Goal: Task Accomplishment & Management: Manage account settings

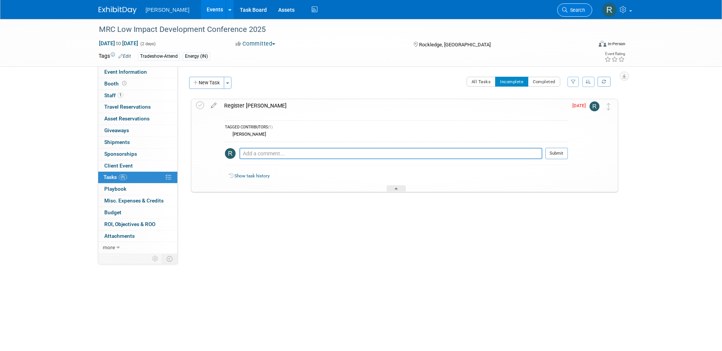
click at [573, 7] on span "Search" at bounding box center [575, 10] width 17 height 6
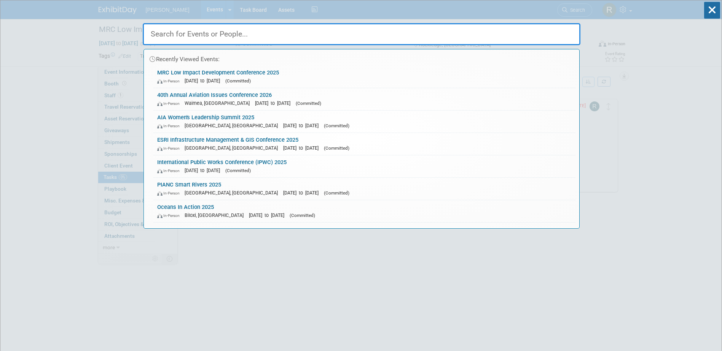
click at [230, 40] on input "text" at bounding box center [361, 34] width 437 height 22
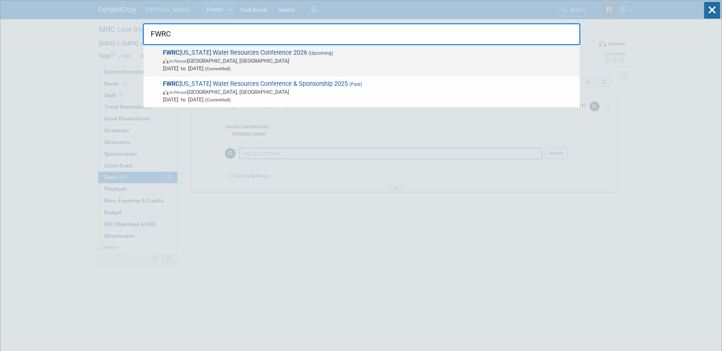
type input "FWRC"
click at [296, 62] on span "In-Person Daytona Beach, FL" at bounding box center [369, 61] width 413 height 8
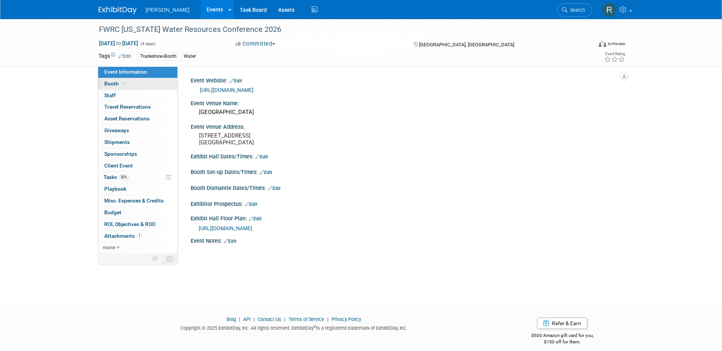
click at [126, 79] on link "Booth" at bounding box center [137, 83] width 79 height 11
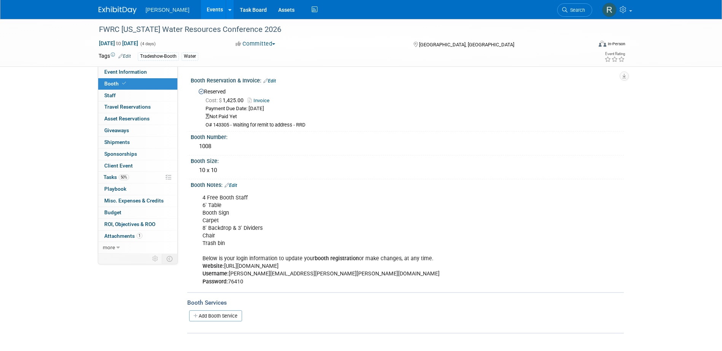
click at [275, 81] on link "Edit" at bounding box center [269, 80] width 13 height 5
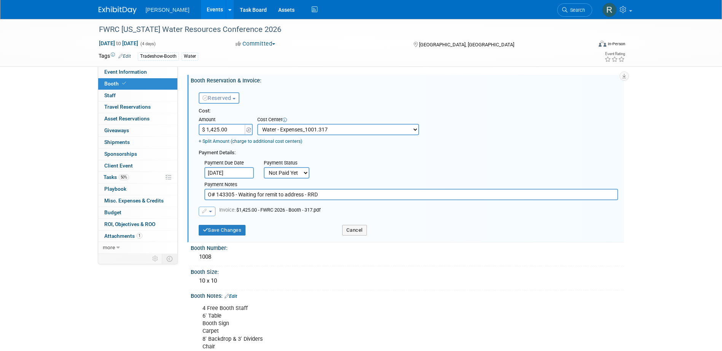
click at [248, 172] on input "Aug 1, 2025" at bounding box center [228, 172] width 49 height 11
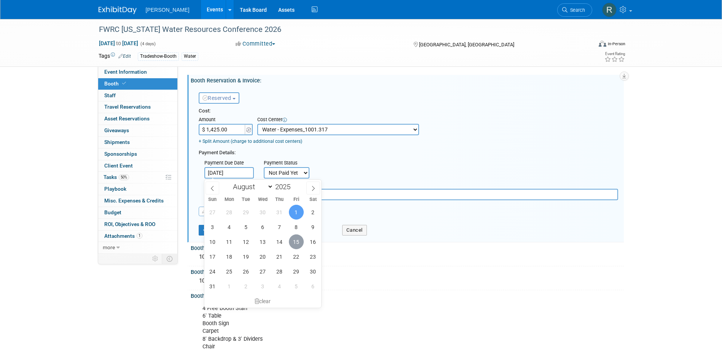
drag, startPoint x: 296, startPoint y: 242, endPoint x: 295, endPoint y: 237, distance: 5.3
click at [295, 241] on span "15" at bounding box center [296, 242] width 15 height 15
type input "[DATE]"
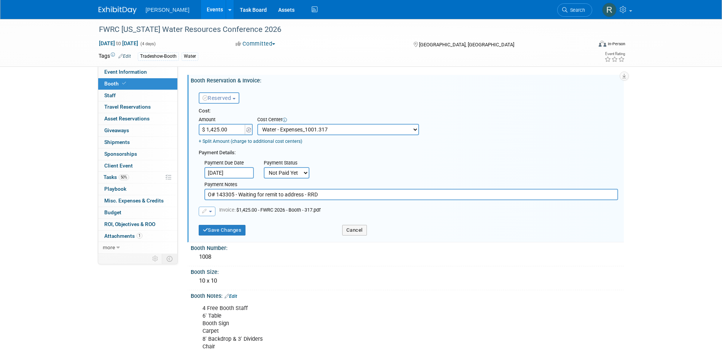
click at [302, 173] on select "Not Paid Yet Partially Paid Paid in Full" at bounding box center [287, 172] width 46 height 11
select select "1"
click at [264, 167] on select "Not Paid Yet Partially Paid Paid in Full" at bounding box center [287, 172] width 46 height 11
click at [320, 195] on input "O# 143305 - Waiting for remit to address - RRD" at bounding box center [410, 194] width 413 height 11
drag, startPoint x: 244, startPoint y: 196, endPoint x: 372, endPoint y: 202, distance: 128.0
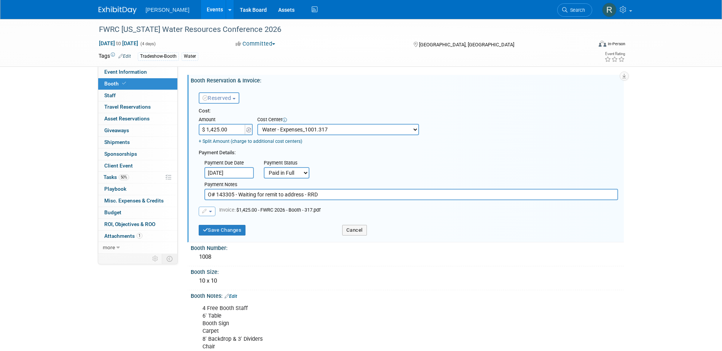
click at [372, 202] on div "Cost: Amount $ 1,425.00 Specify Cost Center Cost Center -- Not Specified -- Adv…" at bounding box center [408, 162] width 419 height 108
type input "O# 143305 - Check Requested - RRD"
click at [219, 232] on button "Save Changes" at bounding box center [222, 230] width 47 height 11
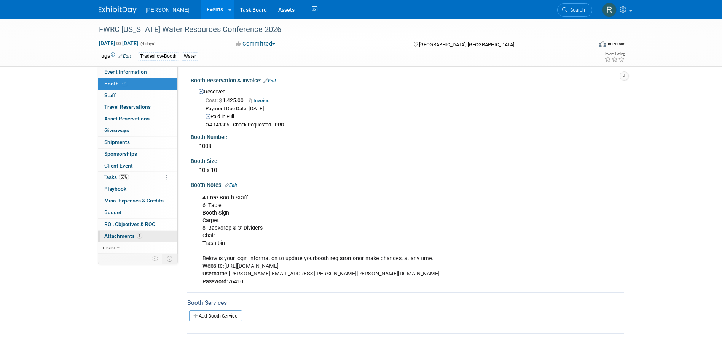
click at [119, 234] on span "Attachments 1" at bounding box center [123, 236] width 38 height 6
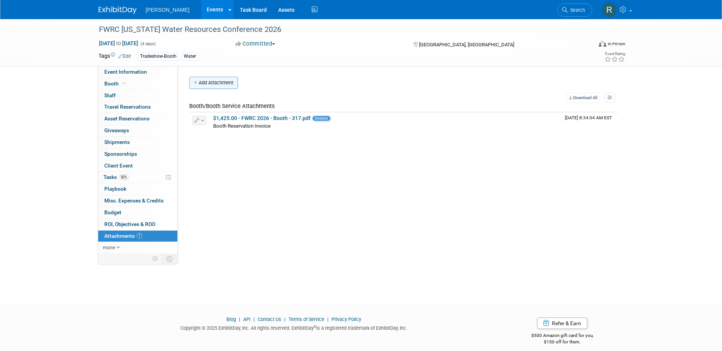
click at [225, 86] on button "Add Attachment" at bounding box center [213, 83] width 49 height 12
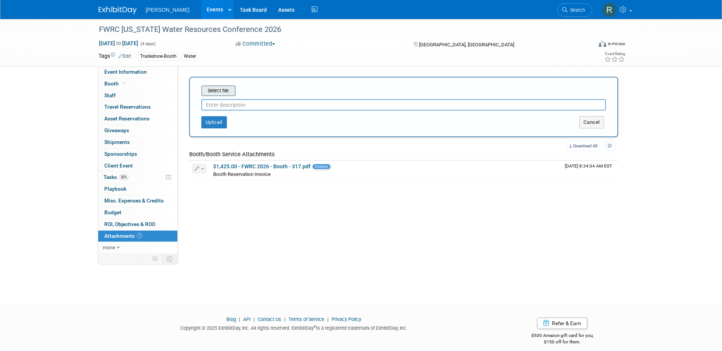
click at [227, 94] on input "file" at bounding box center [189, 90] width 91 height 9
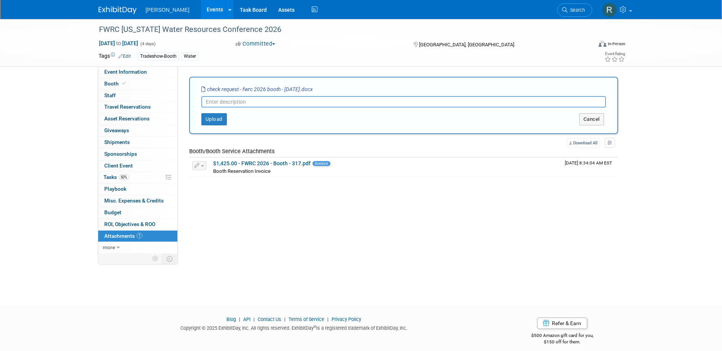
click at [217, 105] on input "text" at bounding box center [403, 101] width 404 height 11
type input "Check Request"
click at [221, 116] on button "Upload" at bounding box center [213, 119] width 25 height 12
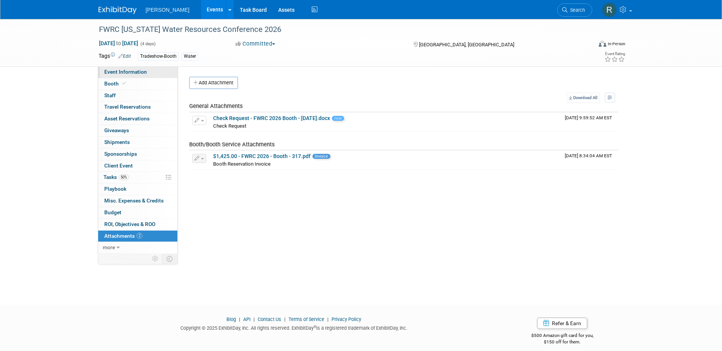
click at [134, 72] on span "Event Information" at bounding box center [125, 72] width 43 height 6
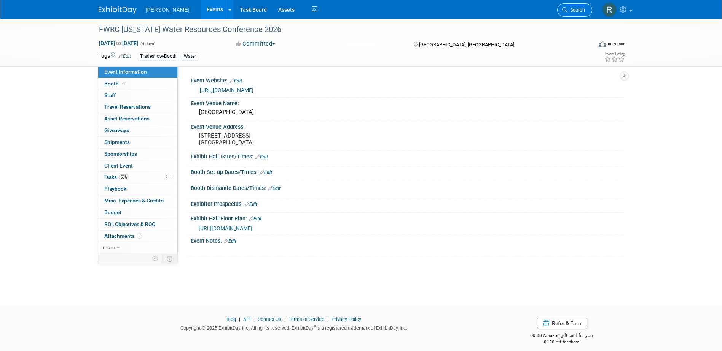
click at [566, 13] on link "Search" at bounding box center [574, 9] width 35 height 13
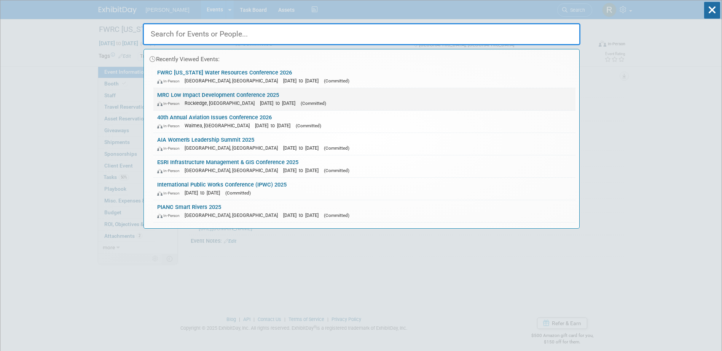
click at [217, 94] on link "MRC Low Impact Development Conference 2025 In-Person Rockledge, FL Oct 29, 2025…" at bounding box center [364, 99] width 422 height 22
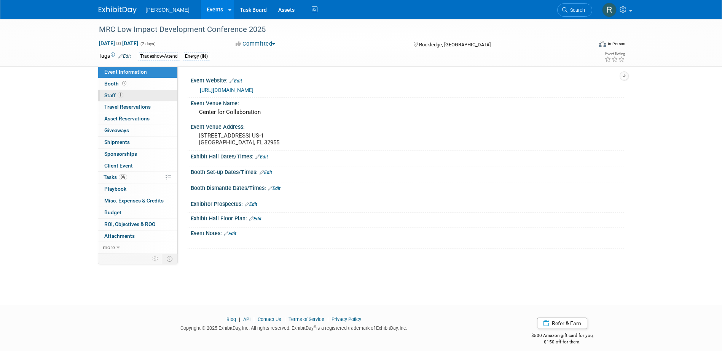
click at [154, 95] on link "1 Staff 1" at bounding box center [137, 95] width 79 height 11
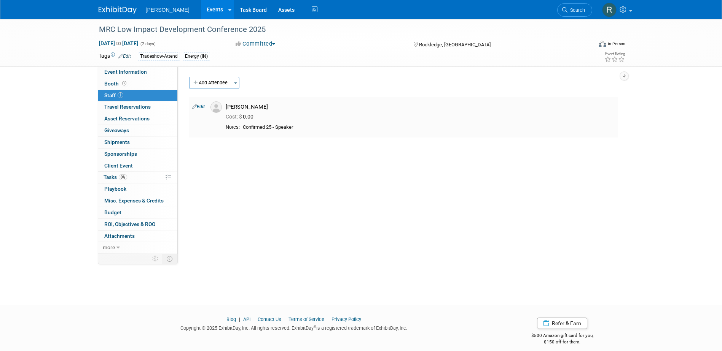
click at [205, 107] on link "Edit" at bounding box center [198, 106] width 13 height 5
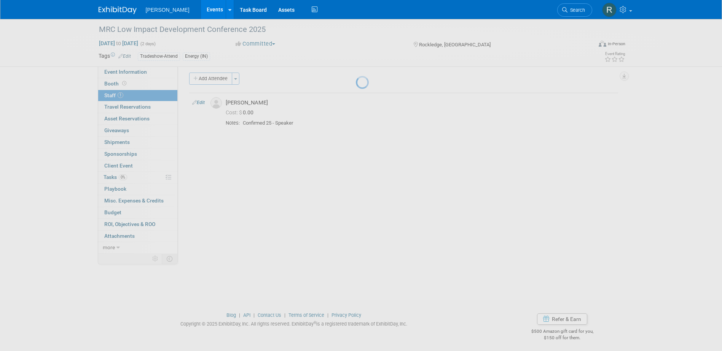
select select "2ba8b32a-8015-4d3b-82fd-a4cdb6053106"
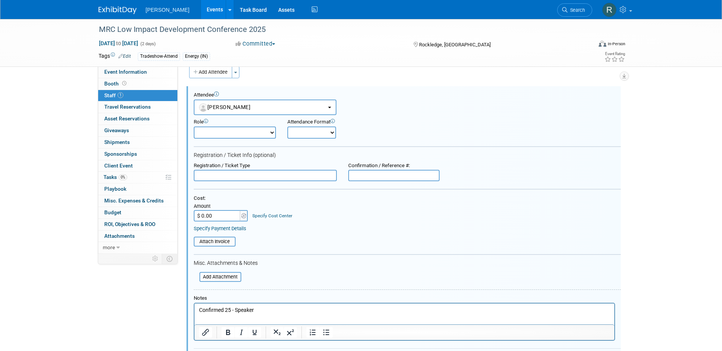
click at [257, 172] on input "text" at bounding box center [265, 175] width 143 height 11
type input "Early Bird Individual Registration"
click at [215, 220] on input "$ 0.00" at bounding box center [218, 215] width 48 height 11
type input "$ 324.77"
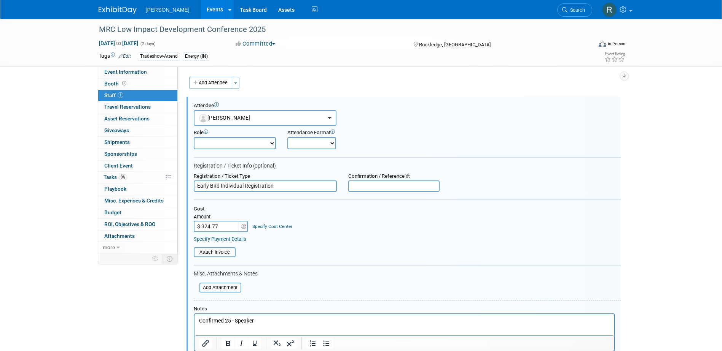
click at [248, 142] on select "Demonstrator Host Planner Presenter Sales Representative Set-up/Dismantle Crew …" at bounding box center [235, 143] width 82 height 12
select select "5"
click at [194, 137] on select "Demonstrator Host Planner Presenter Sales Representative Set-up/Dismantle Crew …" at bounding box center [235, 143] width 82 height 12
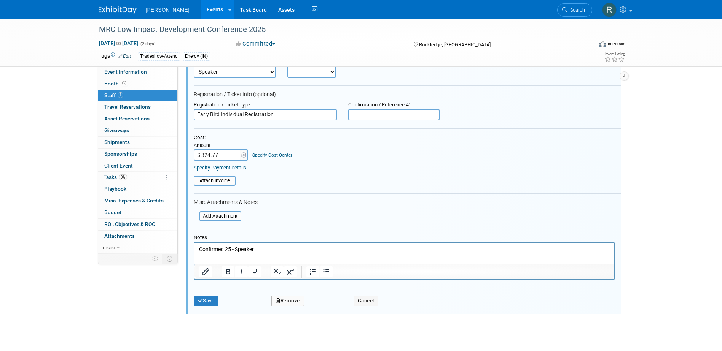
scroll to position [76, 0]
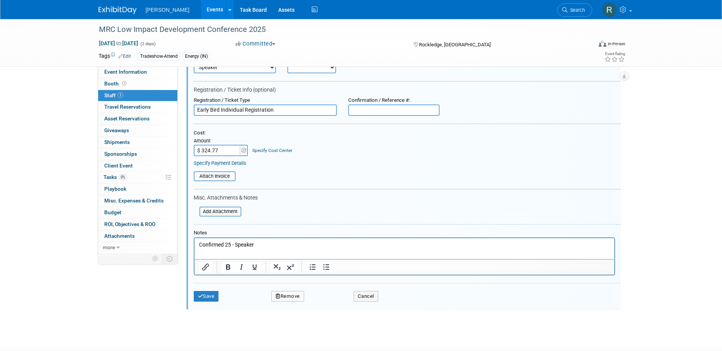
click at [253, 244] on p "Confirmed 25 - Speaker" at bounding box center [404, 246] width 411 height 8
drag, startPoint x: 224, startPoint y: 245, endPoint x: 163, endPoint y: 244, distance: 60.5
click at [194, 244] on html "Confirmed 25 - Speaker" at bounding box center [404, 243] width 420 height 11
click at [221, 150] on input "$ 324.77" at bounding box center [218, 150] width 48 height 11
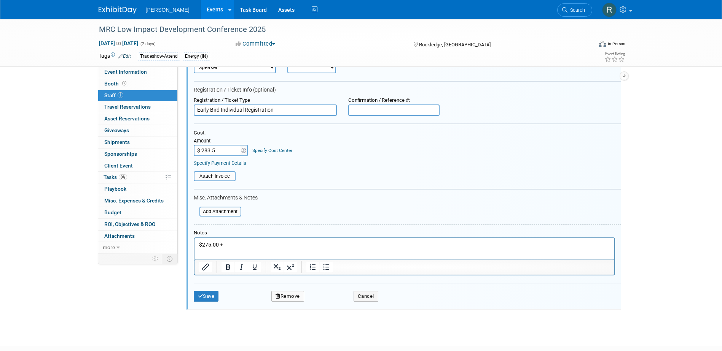
type input "$ 283.52"
click at [229, 245] on p "$275.00 +" at bounding box center [404, 246] width 411 height 8
click at [260, 30] on div "MRC Low Impact Development Conference 2025" at bounding box center [338, 30] width 484 height 14
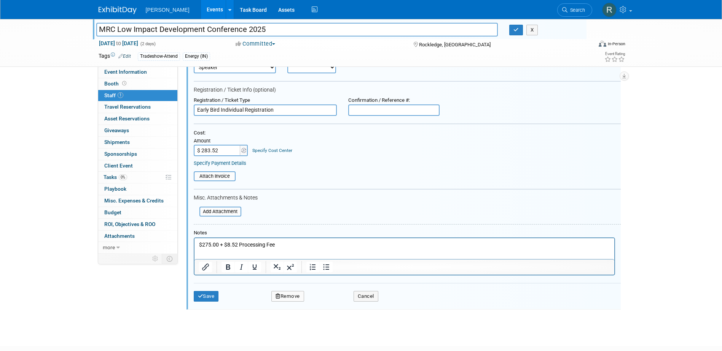
drag, startPoint x: 267, startPoint y: 26, endPoint x: 74, endPoint y: 21, distance: 193.3
click at [74, 21] on div "MRC Low Impact Development Conference 2025 MRC Low Impact Development Conferenc…" at bounding box center [361, 43] width 722 height 48
drag, startPoint x: 210, startPoint y: 296, endPoint x: 194, endPoint y: 261, distance: 38.3
click at [210, 296] on button "Save" at bounding box center [206, 296] width 25 height 11
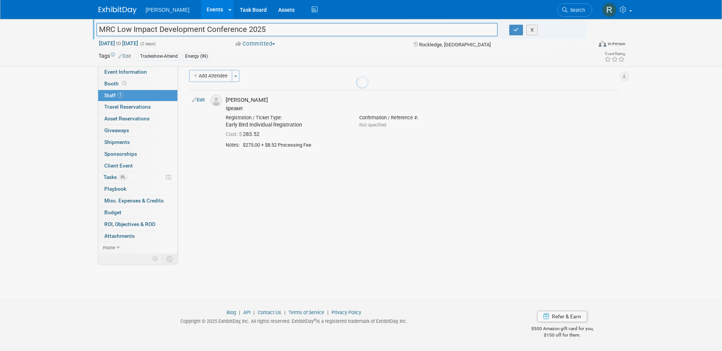
scroll to position [7, 0]
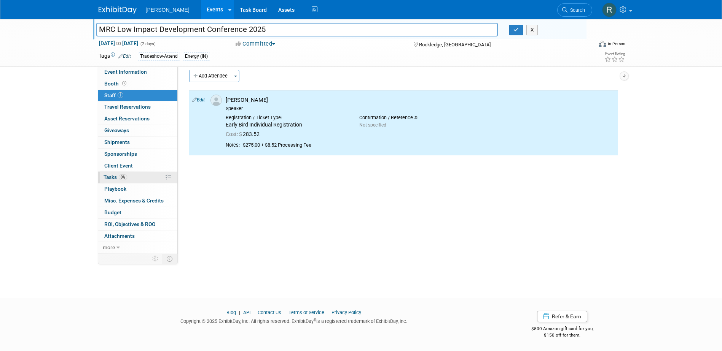
click at [104, 176] on span "Tasks 0%" at bounding box center [115, 177] width 24 height 6
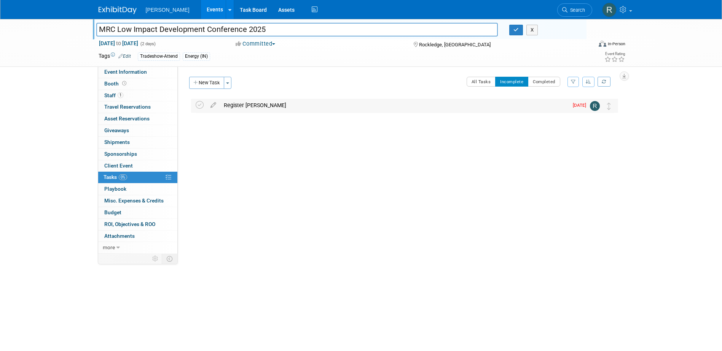
click at [239, 108] on div "Register Jacob Burkey" at bounding box center [394, 105] width 348 height 13
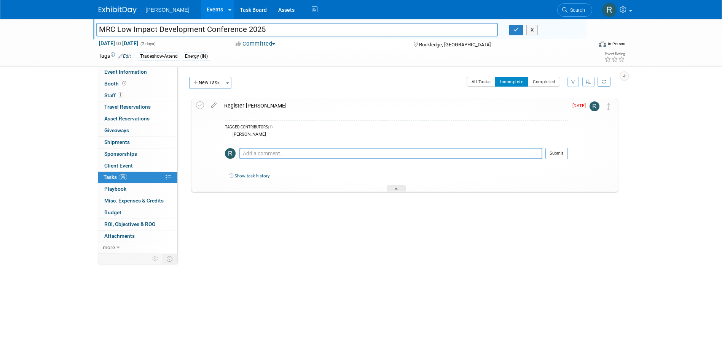
click at [239, 108] on div "Register Jacob Burkey" at bounding box center [393, 105] width 347 height 13
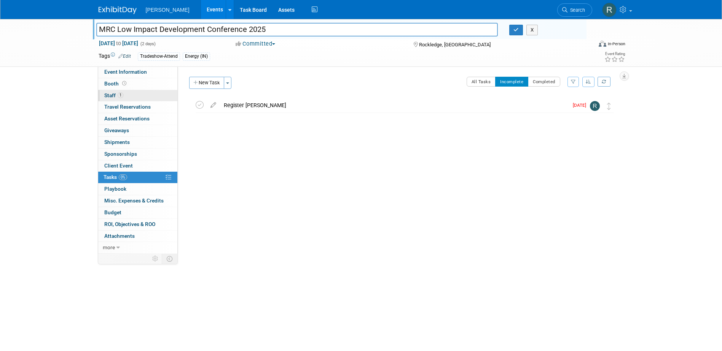
click at [112, 95] on span "Staff 1" at bounding box center [113, 95] width 19 height 6
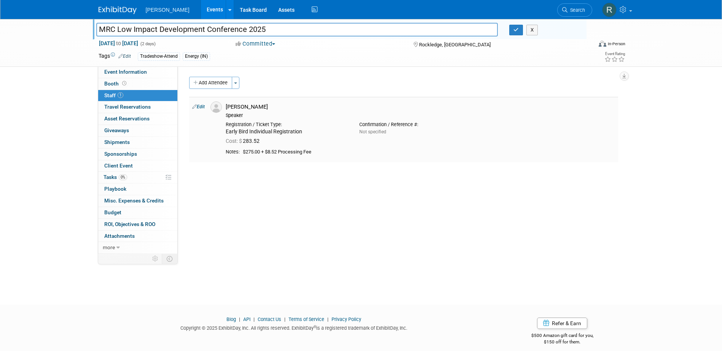
click at [201, 105] on link "Edit" at bounding box center [198, 106] width 13 height 5
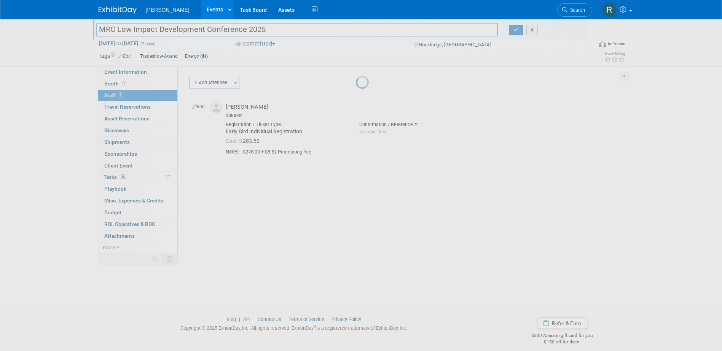
select select "7"
select select "2ba8b32a-8015-4d3b-82fd-a4cdb6053106"
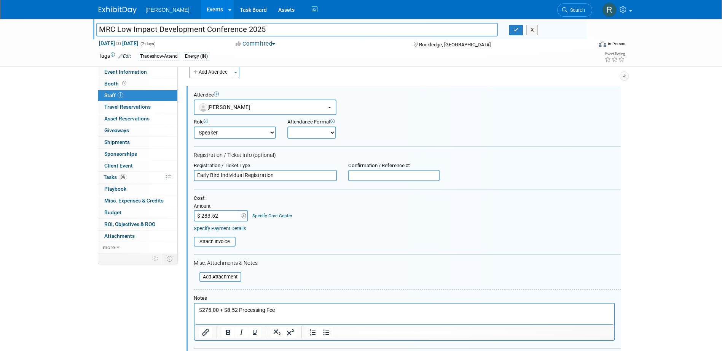
click at [265, 215] on link "Specify Cost Center" at bounding box center [272, 215] width 40 height 5
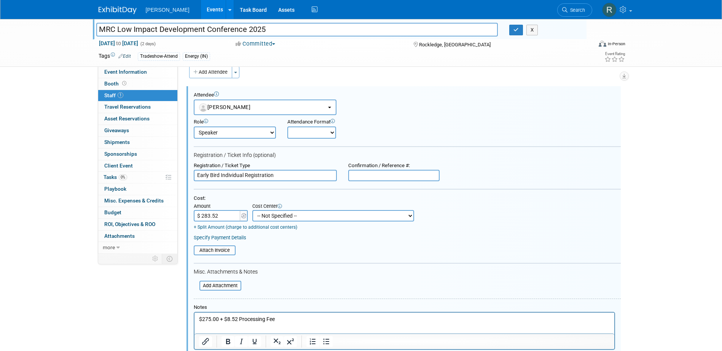
click at [279, 217] on select "-- Not Specified -- Advisory Services - Expenses_1001.502 Aerial Acquisition - …" at bounding box center [333, 215] width 162 height 11
select select "18966262"
click at [252, 211] on select "-- Not Specified -- Advisory Services - Expenses_1001.502 Aerial Acquisition - …" at bounding box center [333, 215] width 162 height 11
click at [228, 238] on link "Specify Payment Details" at bounding box center [220, 238] width 52 height 6
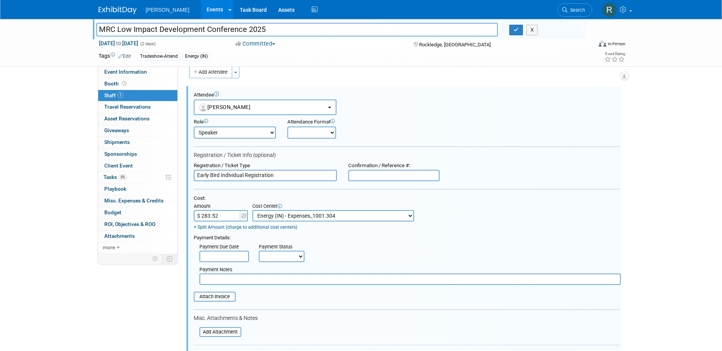
click at [230, 256] on input "text" at bounding box center [223, 256] width 49 height 11
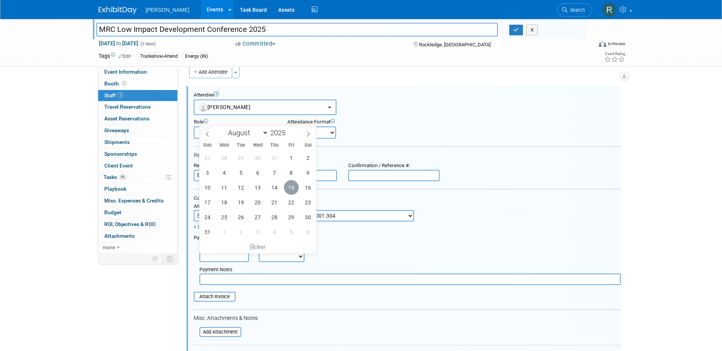
click at [289, 188] on span "15" at bounding box center [291, 187] width 15 height 15
type input "Aug 15, 2025"
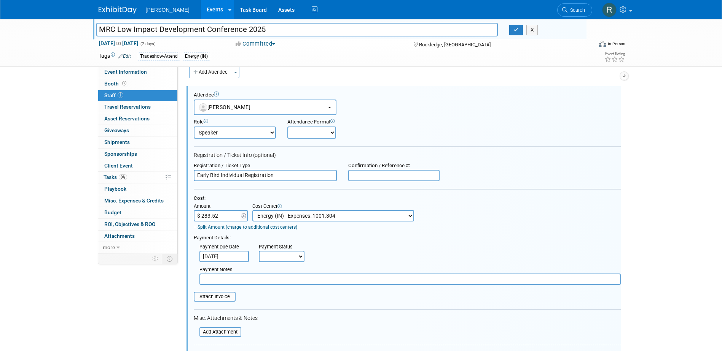
drag, startPoint x: 272, startPoint y: 254, endPoint x: 273, endPoint y: 262, distance: 8.4
click at [272, 254] on select "Not Paid Yet Partially Paid Paid in Full" at bounding box center [282, 256] width 46 height 11
select select "1"
click at [259, 252] on select "Not Paid Yet Partially Paid Paid in Full" at bounding box center [282, 256] width 46 height 11
click at [273, 274] on div "Payment Notes" at bounding box center [409, 270] width 421 height 7
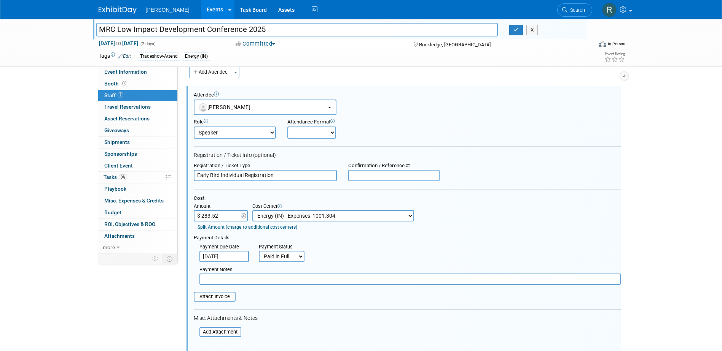
click at [276, 278] on input "text" at bounding box center [409, 279] width 421 height 11
type input "paid via cc - RRD"
click at [377, 178] on input "text" at bounding box center [393, 175] width 91 height 11
paste input "7411394081"
type input "7411394081"
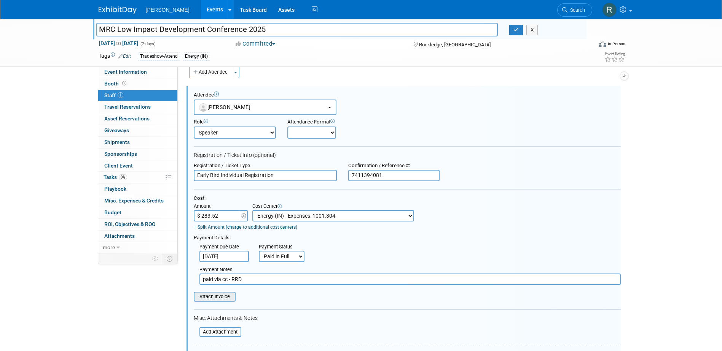
click at [213, 300] on input "file" at bounding box center [189, 297] width 91 height 8
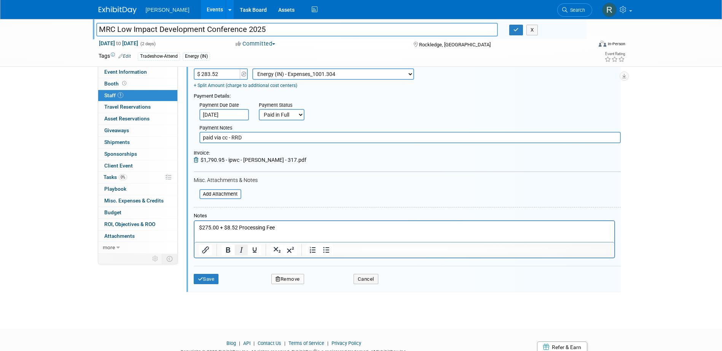
scroll to position [163, 0]
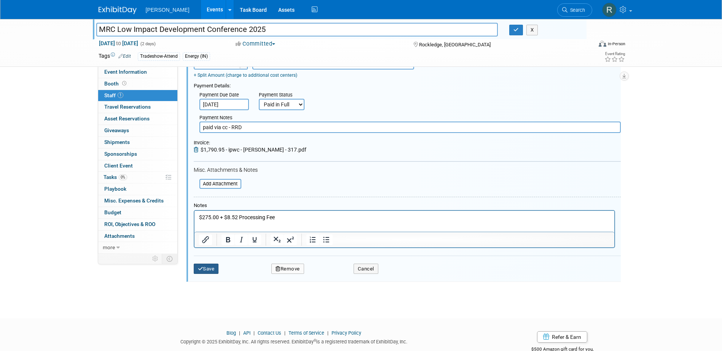
click at [203, 269] on button "Save" at bounding box center [206, 269] width 25 height 11
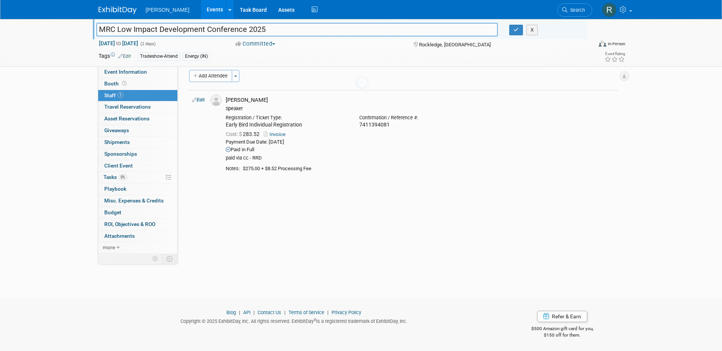
scroll to position [7, 0]
click at [517, 31] on icon "button" at bounding box center [515, 29] width 5 height 5
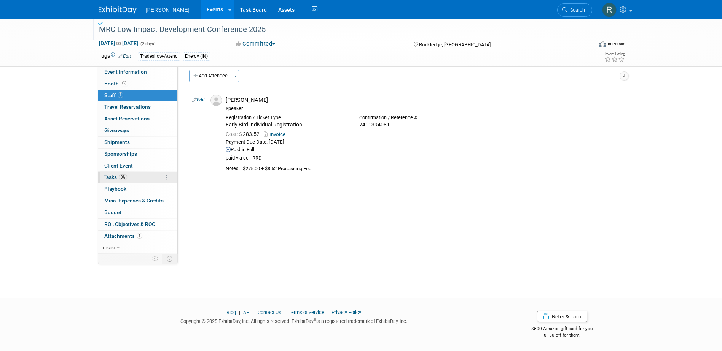
click at [124, 177] on span "0%" at bounding box center [123, 178] width 8 height 6
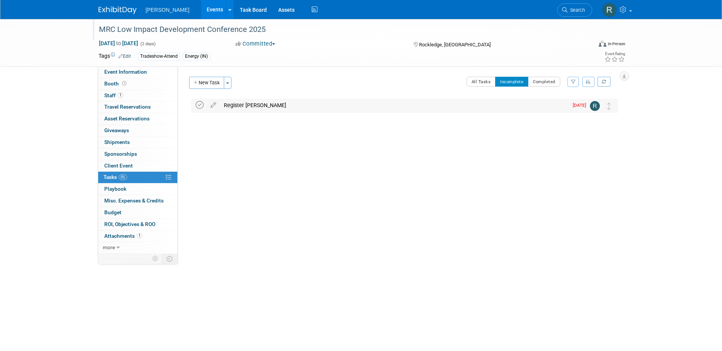
click at [199, 107] on icon at bounding box center [200, 105] width 8 height 8
click at [155, 73] on link "Event Information" at bounding box center [137, 72] width 79 height 11
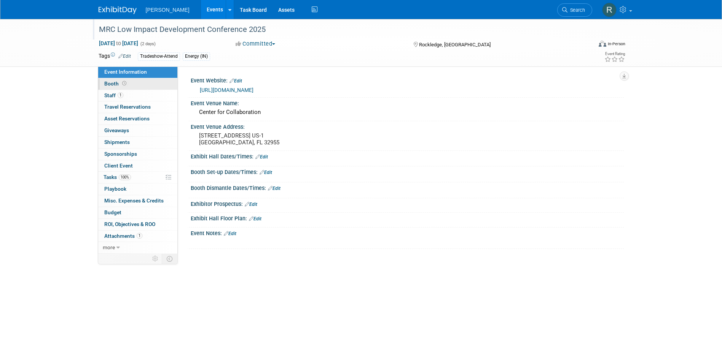
click at [160, 83] on link "Booth" at bounding box center [137, 83] width 79 height 11
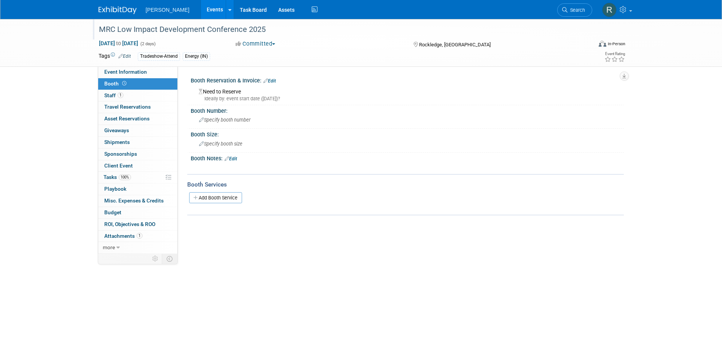
click at [272, 79] on link "Edit" at bounding box center [269, 80] width 13 height 5
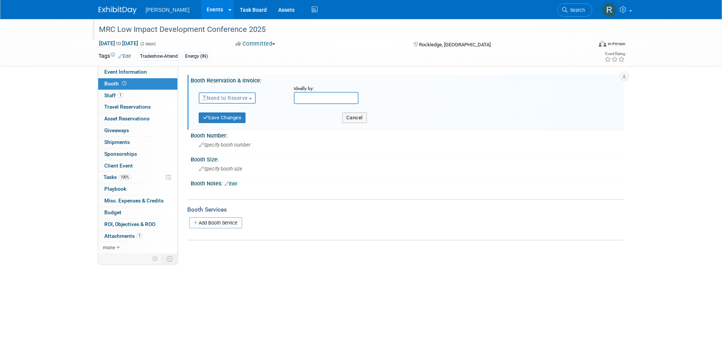
click at [237, 99] on span "Need to Reserve" at bounding box center [224, 98] width 45 height 6
click at [226, 133] on link "No Reservation Required" at bounding box center [239, 132] width 81 height 11
click at [233, 118] on button "Save Changes" at bounding box center [222, 118] width 47 height 11
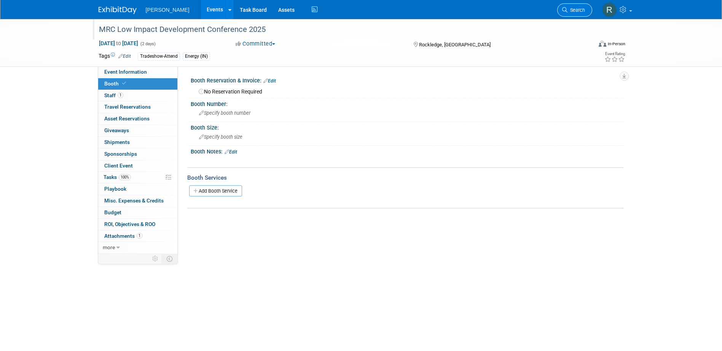
click at [571, 7] on span "Search" at bounding box center [575, 10] width 17 height 6
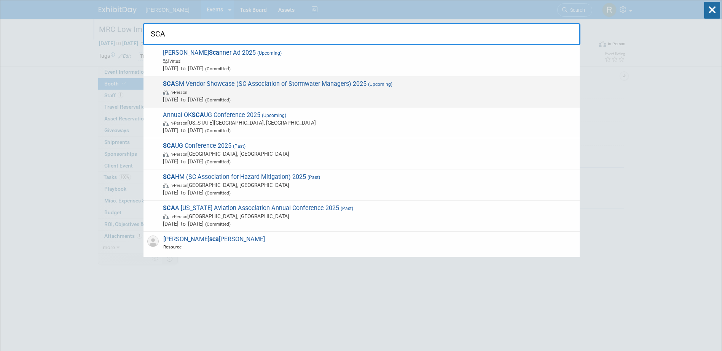
type input "SCA"
click at [235, 92] on span "In-Person" at bounding box center [369, 92] width 413 height 8
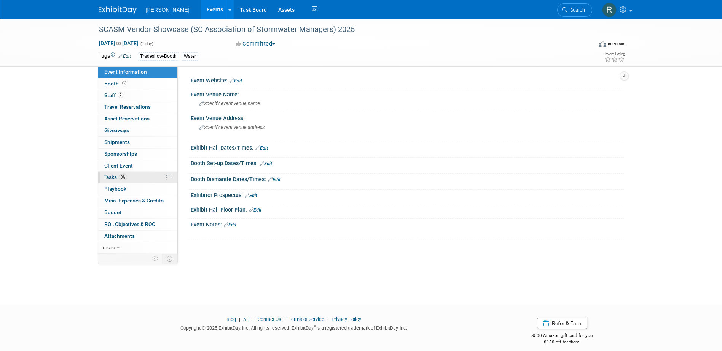
click at [117, 176] on span "Tasks 0%" at bounding box center [115, 177] width 24 height 6
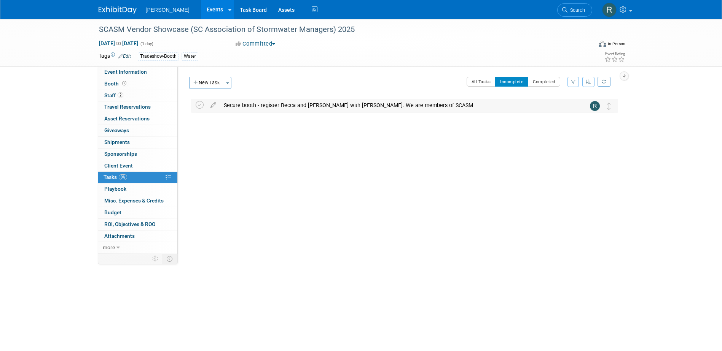
click at [231, 106] on div "Secure booth - register Becca and Brian free with booth. We are members of SCASM" at bounding box center [397, 105] width 354 height 13
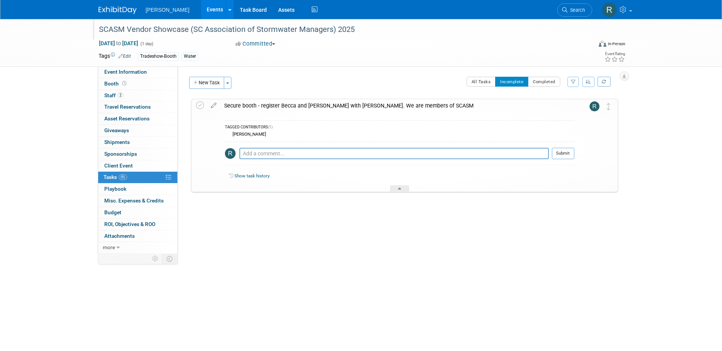
click at [145, 30] on div "SCASM Vendor Showcase (SC Association of Stormwater Managers) 2025" at bounding box center [338, 30] width 484 height 14
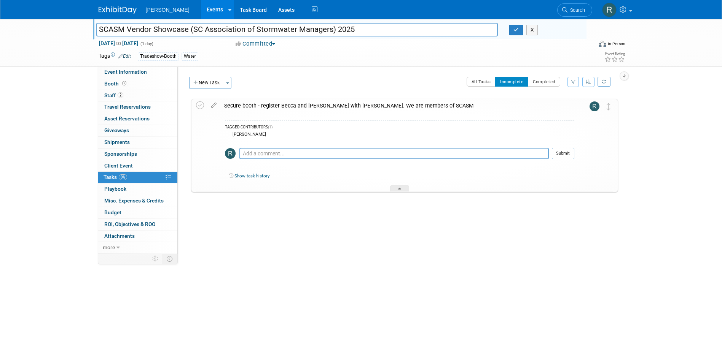
drag, startPoint x: 100, startPoint y: 28, endPoint x: 334, endPoint y: 30, distance: 233.6
click at [334, 30] on input "SCASM Vendor Showcase (SC Association of Stormwater Managers) 2025" at bounding box center [297, 29] width 402 height 13
click at [126, 94] on link "2 Staff 2" at bounding box center [137, 95] width 79 height 11
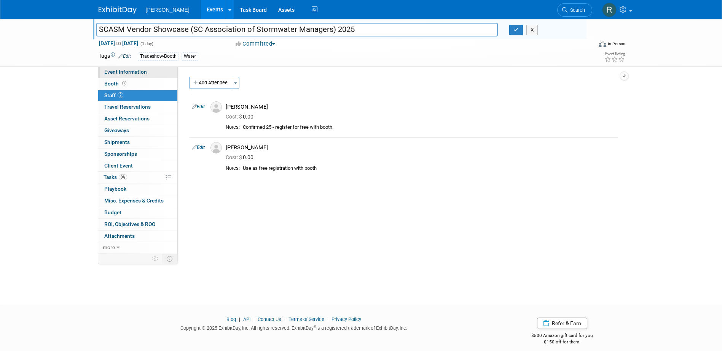
click at [146, 73] on link "Event Information" at bounding box center [137, 72] width 79 height 11
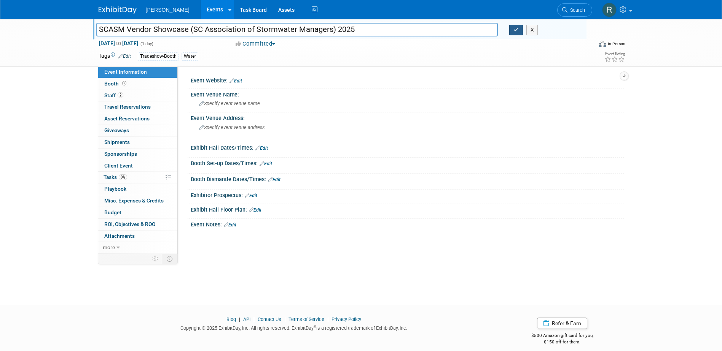
click at [518, 30] on icon "button" at bounding box center [515, 29] width 5 height 5
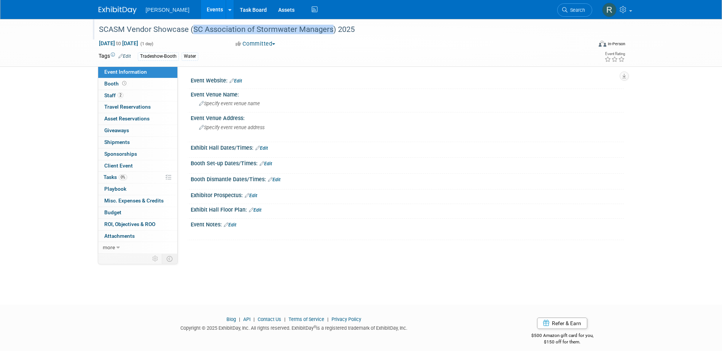
drag, startPoint x: 194, startPoint y: 30, endPoint x: 331, endPoint y: 32, distance: 137.7
click at [331, 32] on div "SCASM Vendor Showcase (SC Association of Stormwater Managers) 2025" at bounding box center [338, 30] width 484 height 14
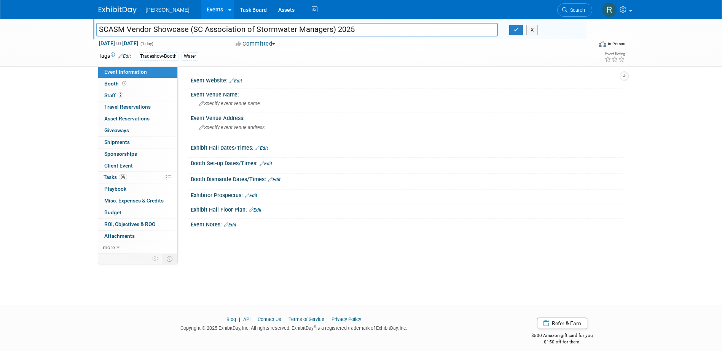
click at [257, 195] on link "Edit" at bounding box center [251, 195] width 13 height 5
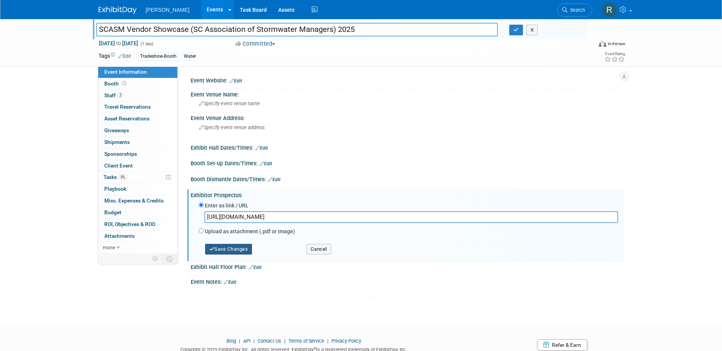
type input "https://www.masc.sc/sites/default/files/uploads/affiliated-associations/scasm-3…"
click at [241, 248] on button "Save Changes" at bounding box center [228, 249] width 47 height 11
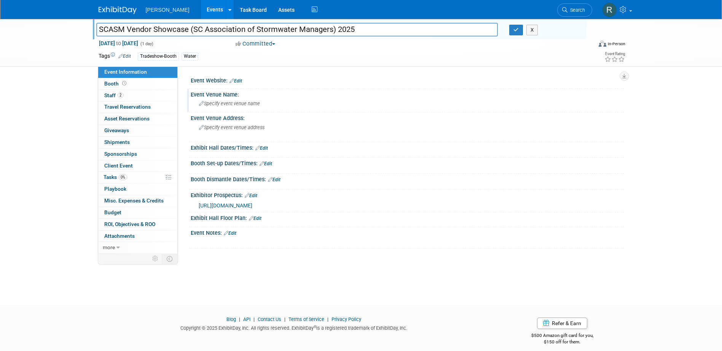
click at [237, 107] on div "Specify event venue name" at bounding box center [406, 104] width 421 height 12
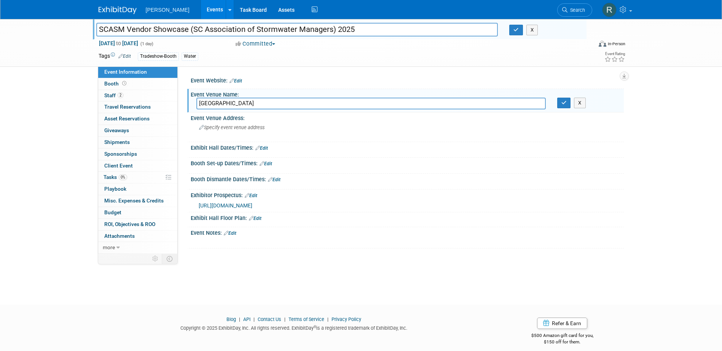
type input "DoubleTree Hotel"
click at [557, 98] on button "button" at bounding box center [564, 103] width 14 height 11
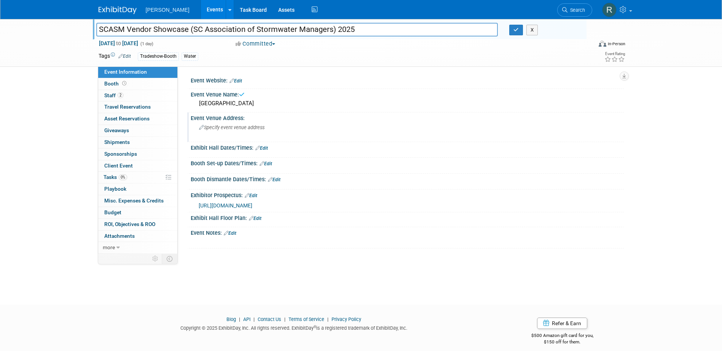
click at [248, 127] on span "Specify event venue address" at bounding box center [231, 128] width 65 height 6
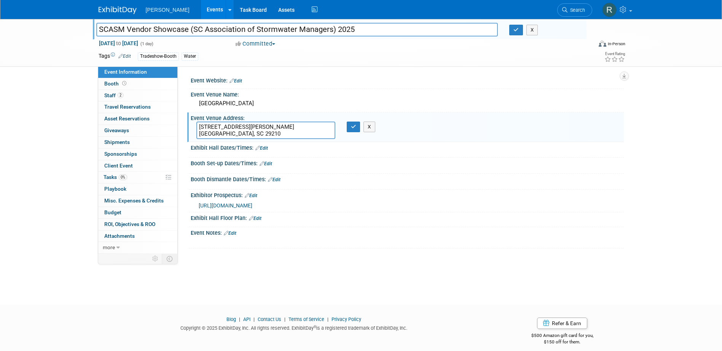
type textarea "2100 Bush River Rd. Columbia, SC 29210"
click at [347, 122] on button "button" at bounding box center [354, 127] width 14 height 11
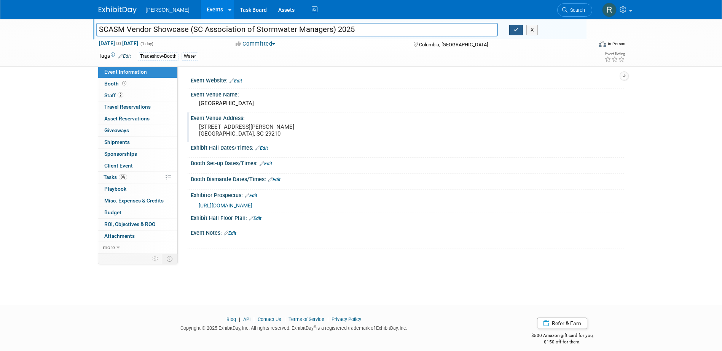
click at [516, 27] on icon "button" at bounding box center [515, 29] width 5 height 5
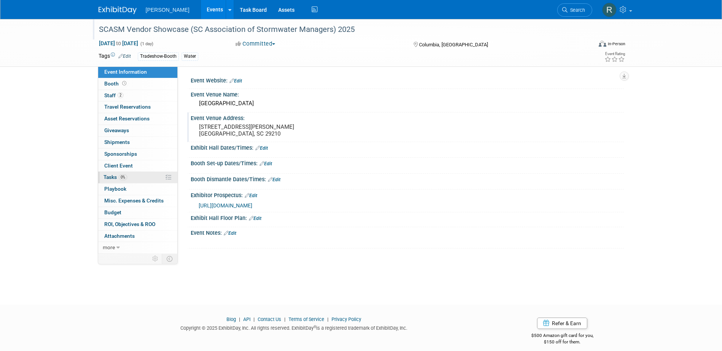
click at [126, 179] on span "0%" at bounding box center [123, 178] width 8 height 6
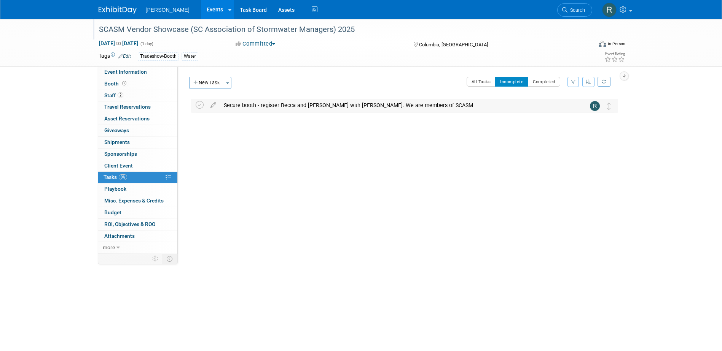
click at [240, 105] on div "Secure booth - register Becca and Brian free with booth. We are members of SCASM" at bounding box center [397, 105] width 354 height 13
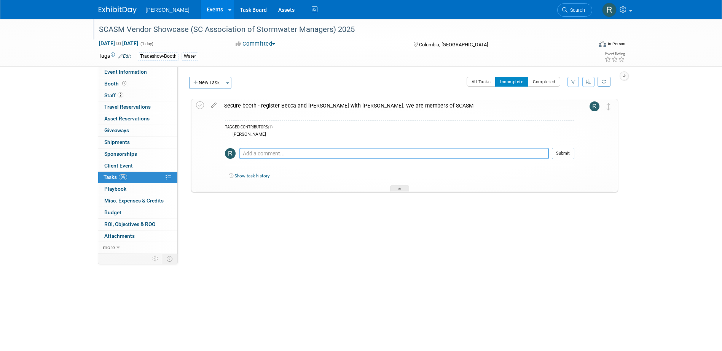
click at [261, 153] on textarea at bounding box center [393, 153] width 309 height 11
type textarea "Hey Lindsey - I cannot seem to locate the website for this one. Can you please …"
click at [561, 154] on button "Submit" at bounding box center [563, 153] width 22 height 11
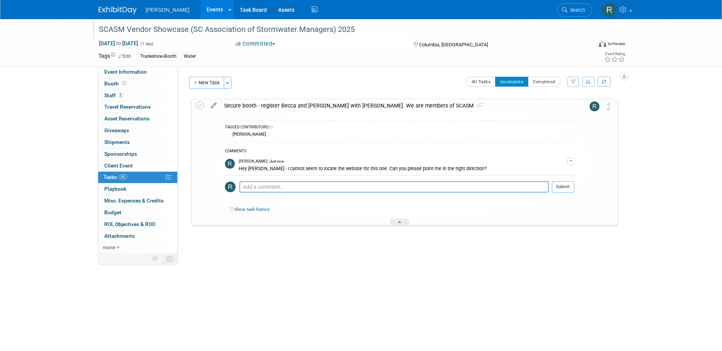
click at [213, 104] on icon at bounding box center [213, 104] width 13 height 10
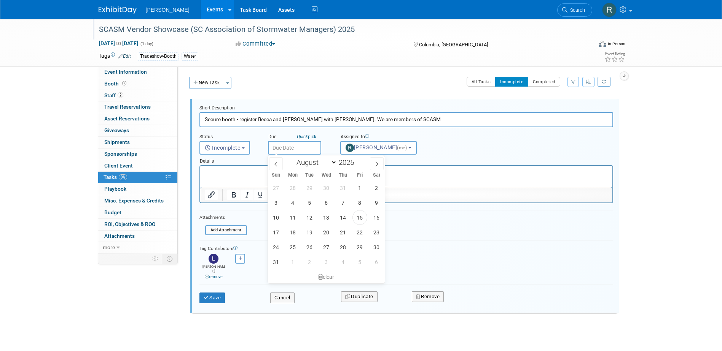
click at [281, 146] on input "text" at bounding box center [294, 148] width 53 height 14
click at [361, 230] on span "22" at bounding box center [359, 232] width 15 height 15
type input "Aug 22, 2025"
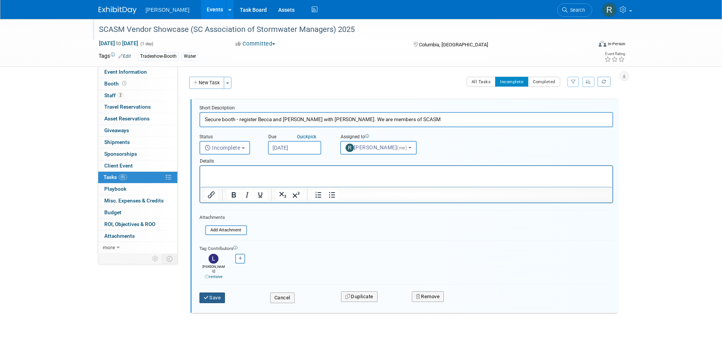
click at [219, 293] on button "Save" at bounding box center [212, 298] width 26 height 11
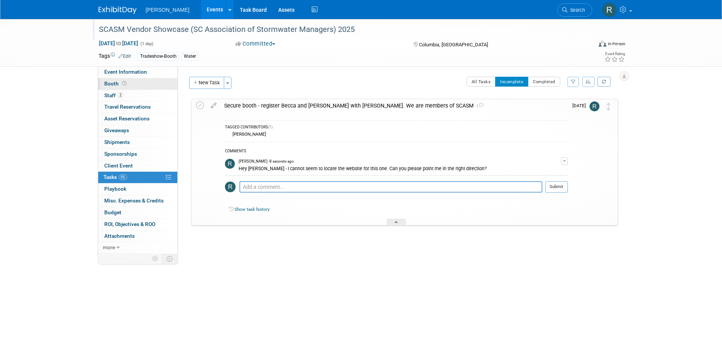
click at [122, 84] on icon at bounding box center [124, 83] width 4 height 4
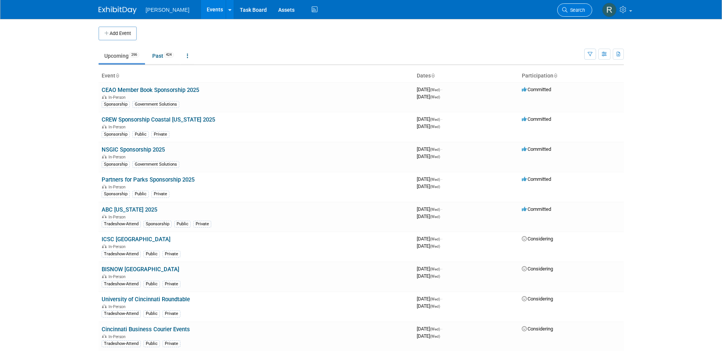
click at [563, 10] on icon at bounding box center [564, 9] width 5 height 5
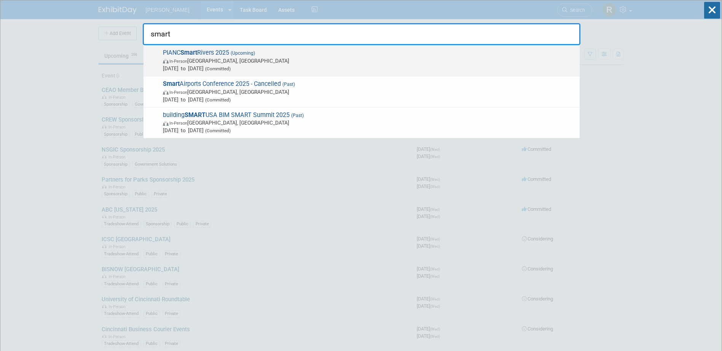
type input "smart"
click at [188, 70] on span "Sep 8, 2025 to Sep 11, 2025 (Committed)" at bounding box center [369, 69] width 413 height 8
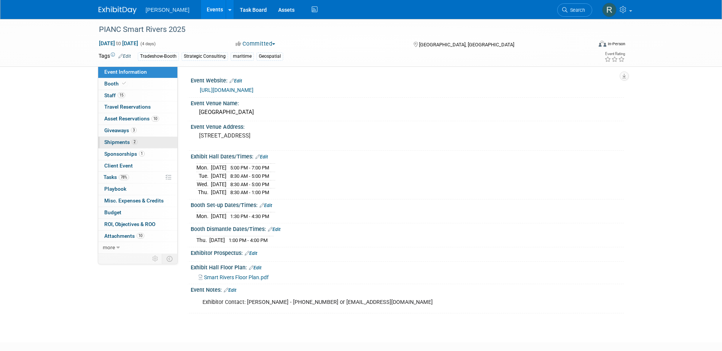
click at [126, 140] on span "Shipments 2" at bounding box center [120, 142] width 33 height 6
